Goal: Information Seeking & Learning: Understand process/instructions

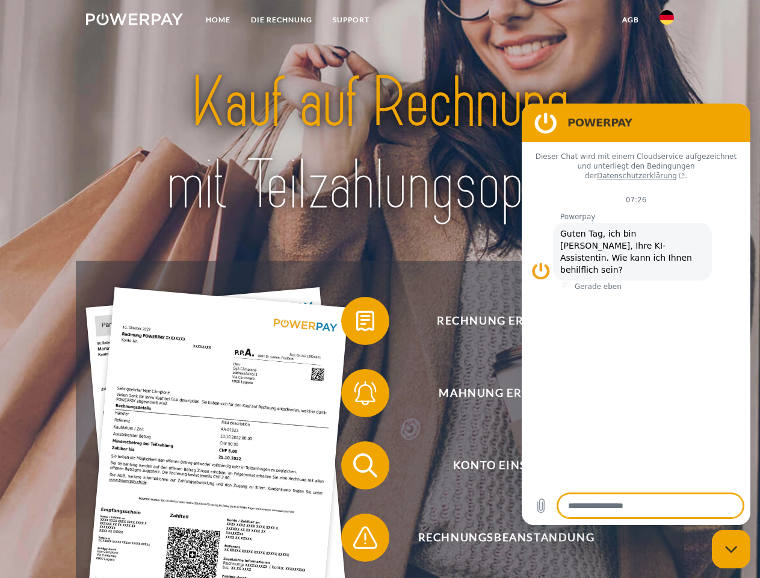
click at [134, 21] on img at bounding box center [134, 19] width 97 height 12
click at [667, 21] on img at bounding box center [667, 17] width 14 height 14
click at [630, 20] on link "agb" at bounding box center [630, 20] width 37 height 22
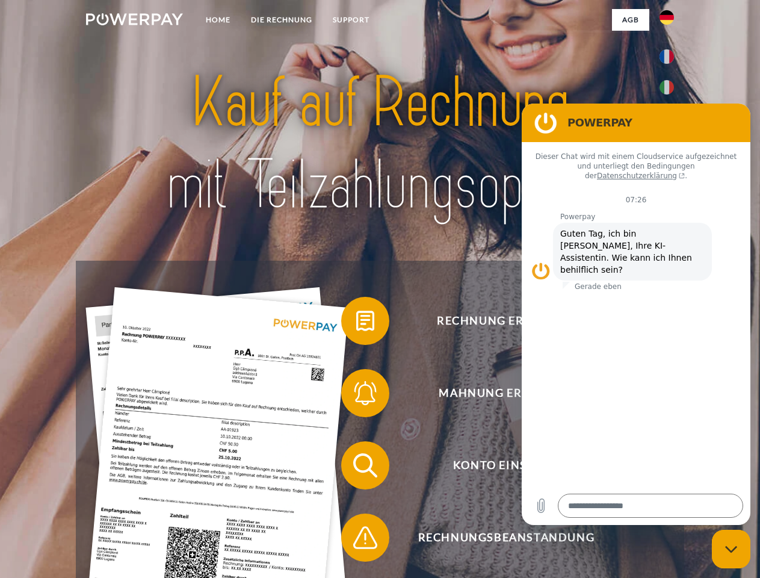
click at [356, 323] on span at bounding box center [347, 321] width 60 height 60
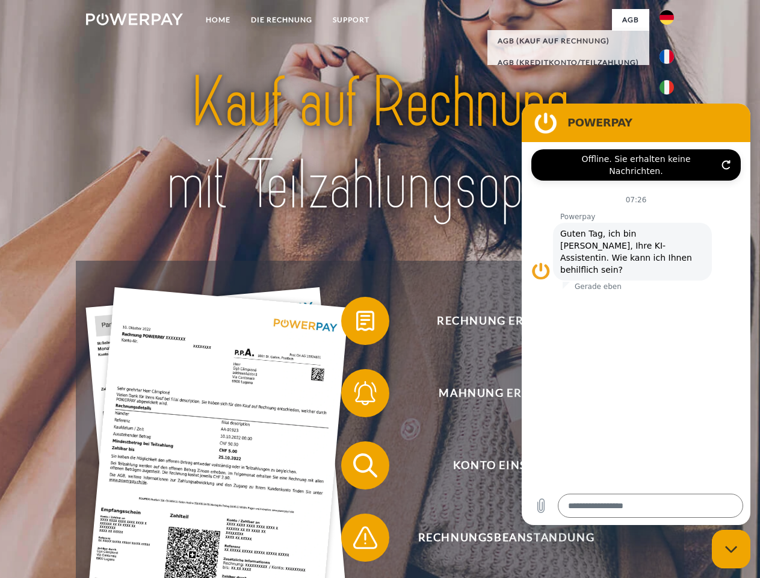
click at [356, 396] on span at bounding box center [347, 393] width 60 height 60
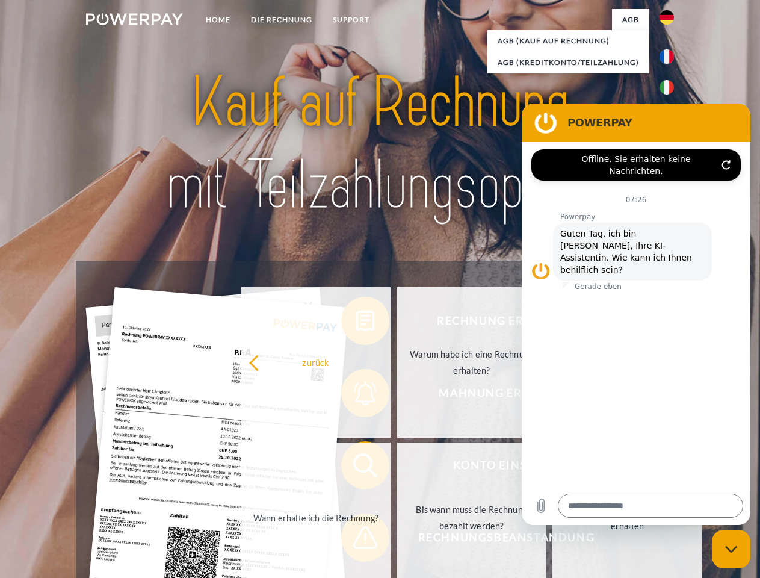
click at [397, 468] on link "Bis wann muss die Rechnung bezahlt werden?" at bounding box center [472, 518] width 150 height 151
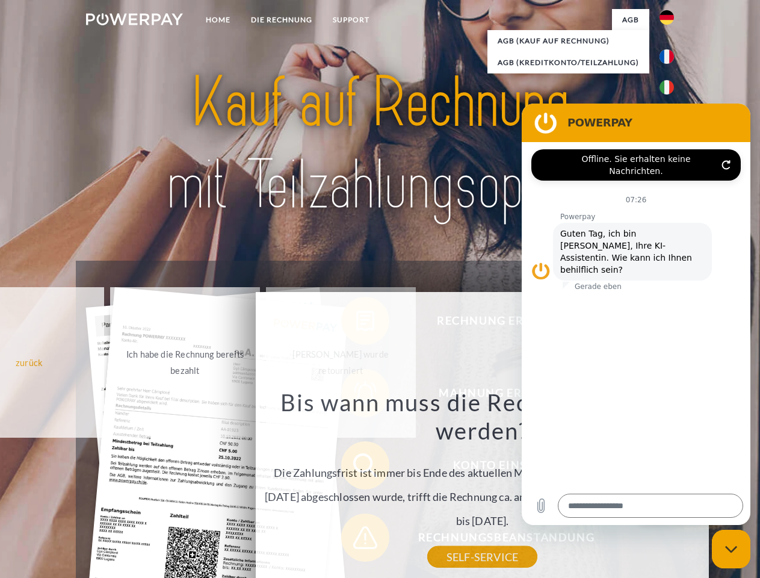
click at [356, 540] on div "Rechnung erhalten? Mahnung erhalten? Konto einsehen" at bounding box center [380, 502] width 608 height 482
click at [732, 549] on icon "Messaging-Fenster schließen" at bounding box center [732, 549] width 13 height 8
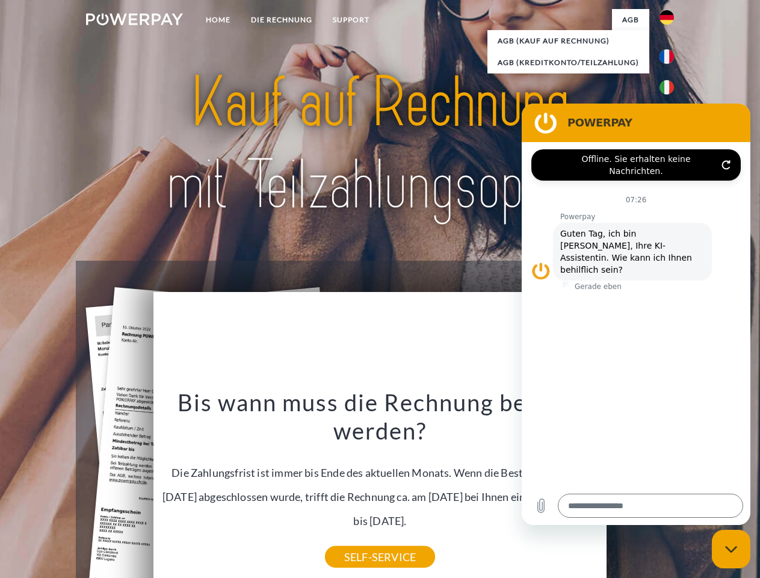
type textarea "*"
